Goal: Information Seeking & Learning: Learn about a topic

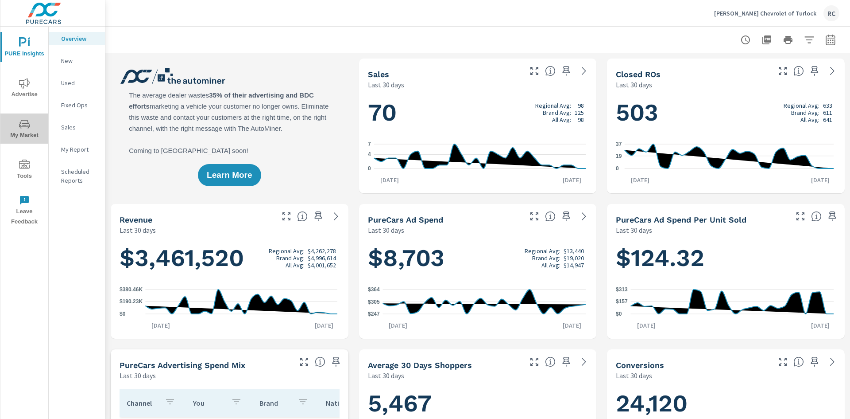
click at [30, 131] on span "My Market" at bounding box center [24, 130] width 43 height 22
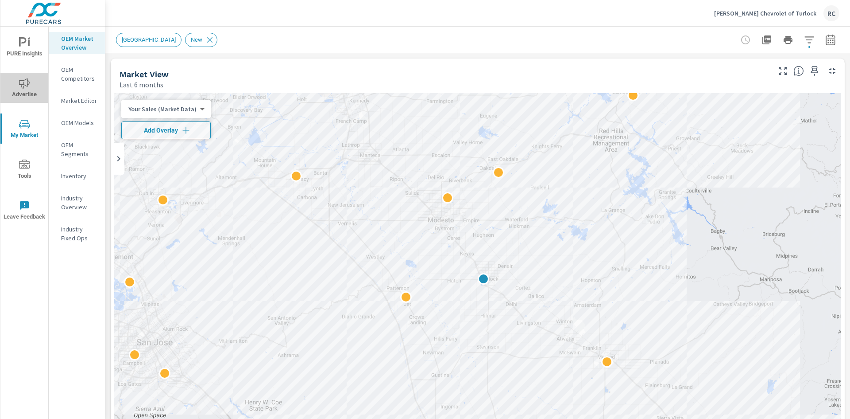
click at [24, 88] on icon "nav menu" at bounding box center [24, 83] width 11 height 11
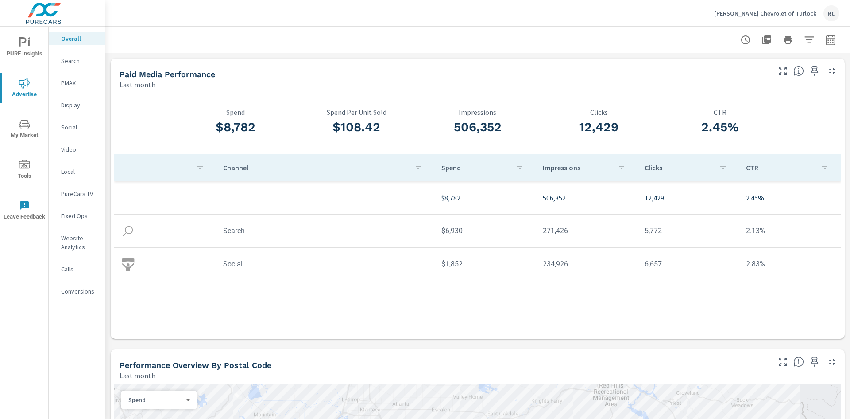
click at [22, 135] on span "My Market" at bounding box center [24, 130] width 43 height 22
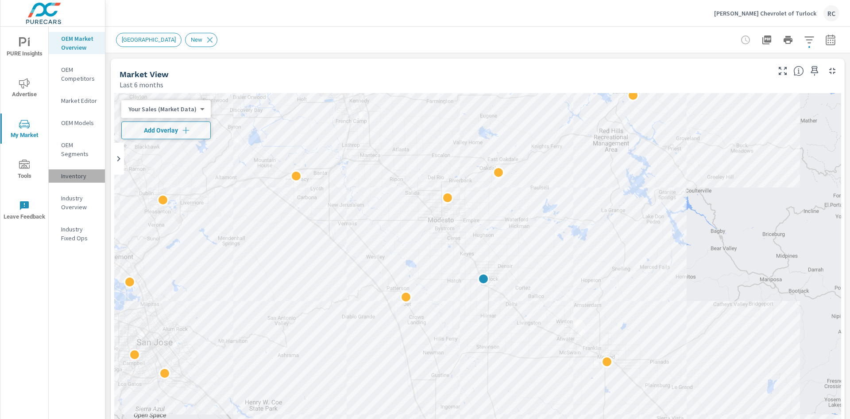
click at [66, 175] on p "Inventory" at bounding box center [79, 175] width 37 height 9
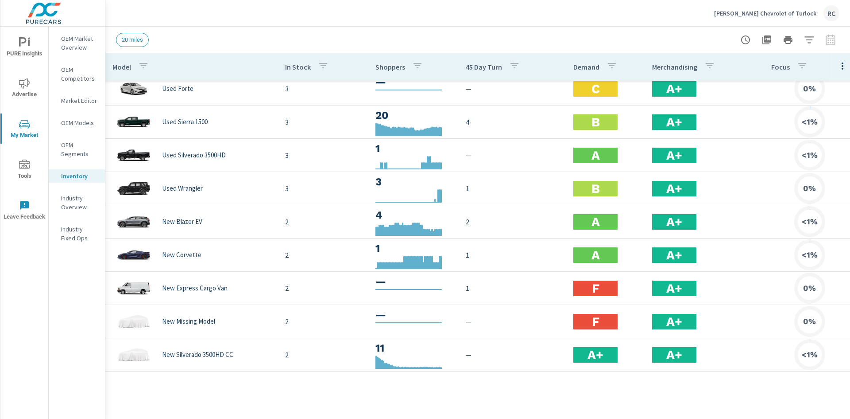
scroll to position [133, 0]
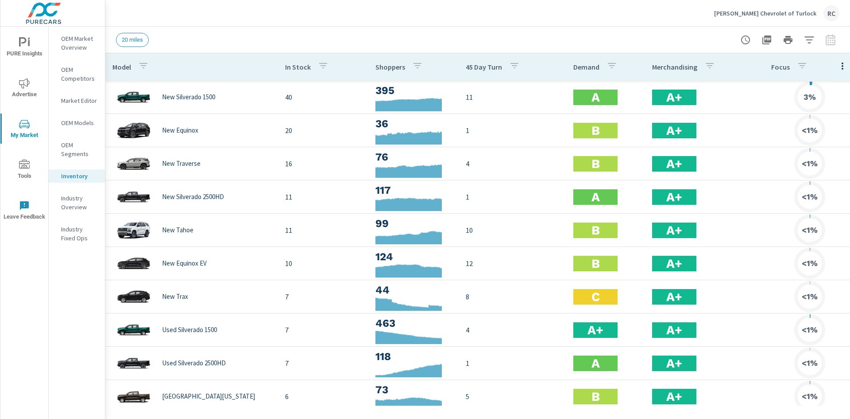
click at [26, 99] on span "Advertise" at bounding box center [24, 89] width 43 height 22
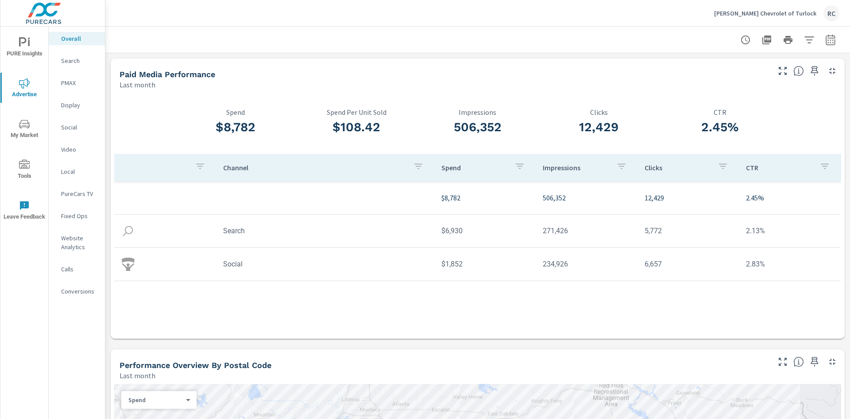
click at [27, 46] on icon "nav menu" at bounding box center [24, 42] width 11 height 11
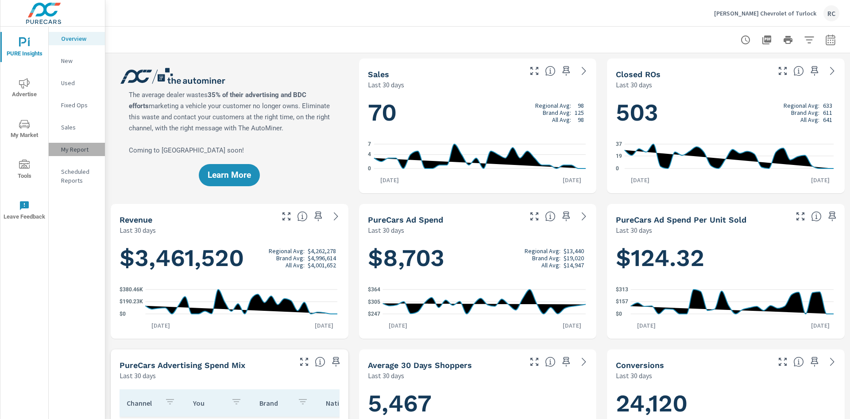
click at [73, 150] on p "My Report" at bounding box center [79, 149] width 37 height 9
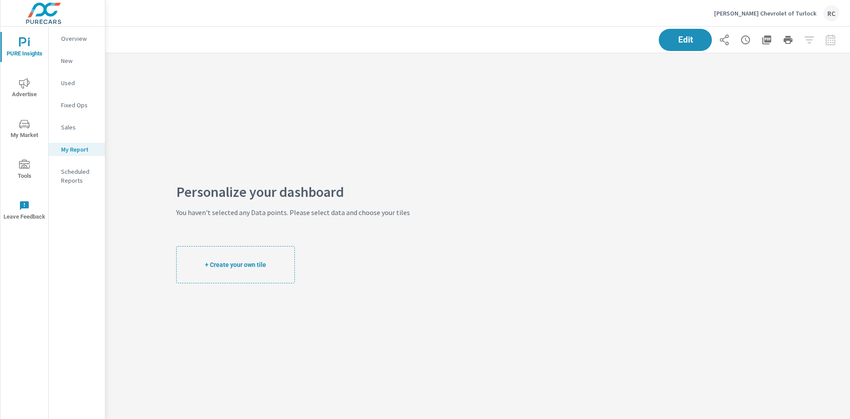
click at [74, 131] on p "Sales" at bounding box center [79, 127] width 37 height 9
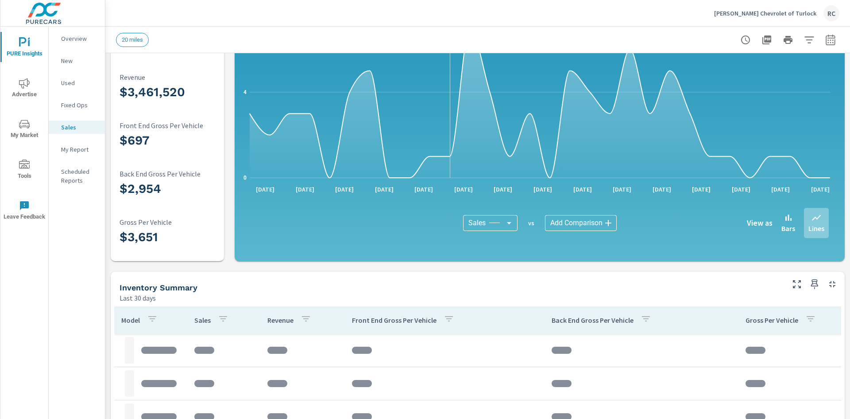
scroll to position [221, 0]
